Goal: Find specific page/section: Find specific page/section

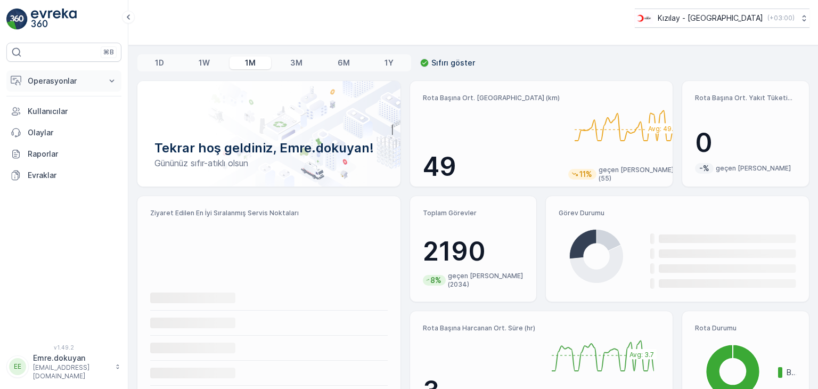
click at [69, 82] on p "Operasyonlar" at bounding box center [64, 81] width 72 height 11
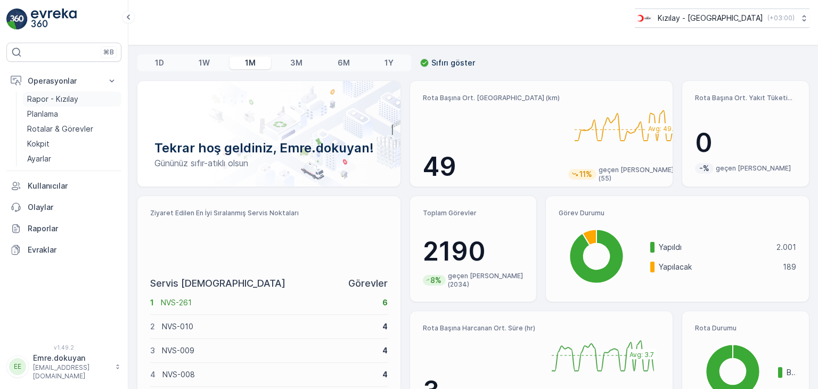
click at [63, 99] on p "Rapor - Kızılay" at bounding box center [52, 99] width 51 height 11
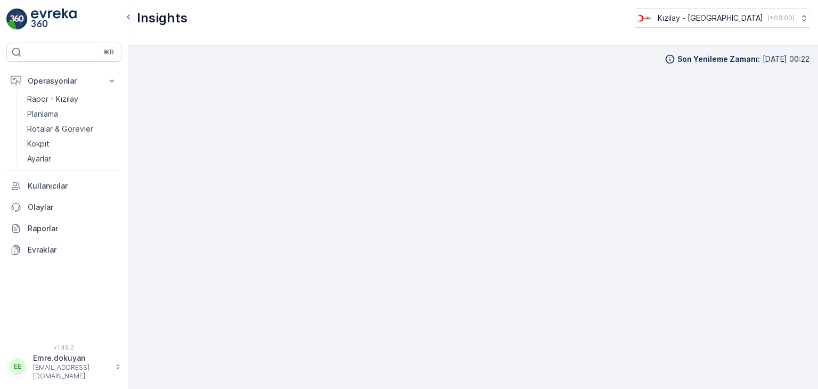
scroll to position [9, 0]
click at [51, 99] on p "Rapor - Kızılay" at bounding box center [52, 99] width 51 height 11
click at [56, 128] on p "Rotalar & Görevler" at bounding box center [60, 129] width 66 height 11
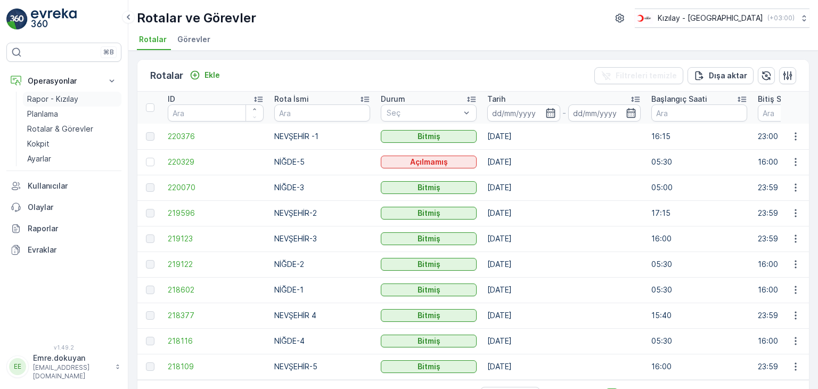
click at [60, 100] on p "Rapor - Kızılay" at bounding box center [52, 99] width 51 height 11
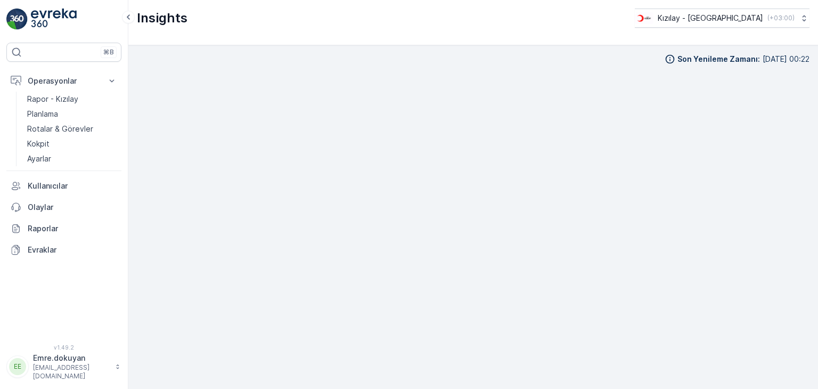
scroll to position [9, 0]
